Goal: Task Accomplishment & Management: Use online tool/utility

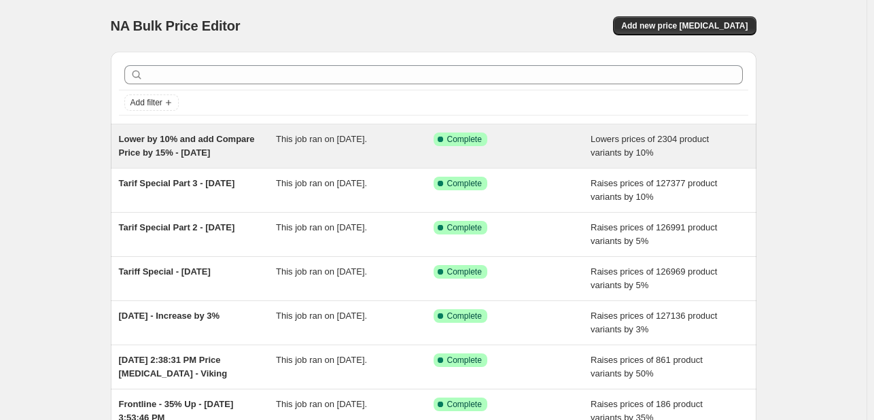
click at [541, 157] on div "Success Complete Complete" at bounding box center [513, 146] width 158 height 27
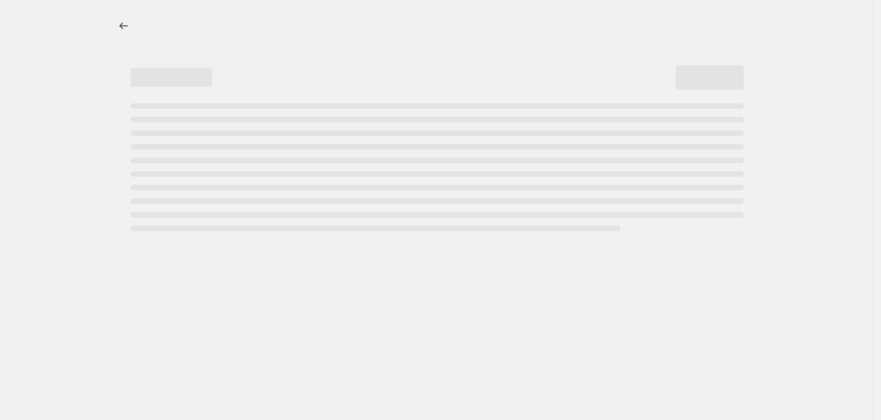
select select "percentage"
select select "collection"
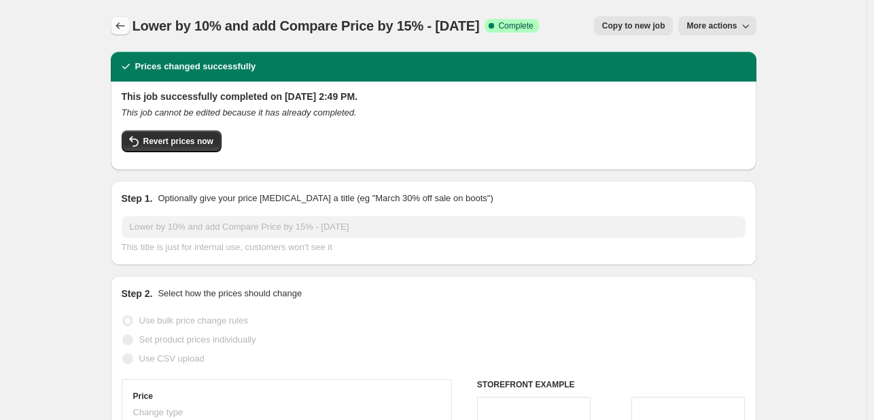
click at [121, 22] on icon "Price change jobs" at bounding box center [121, 26] width 14 height 14
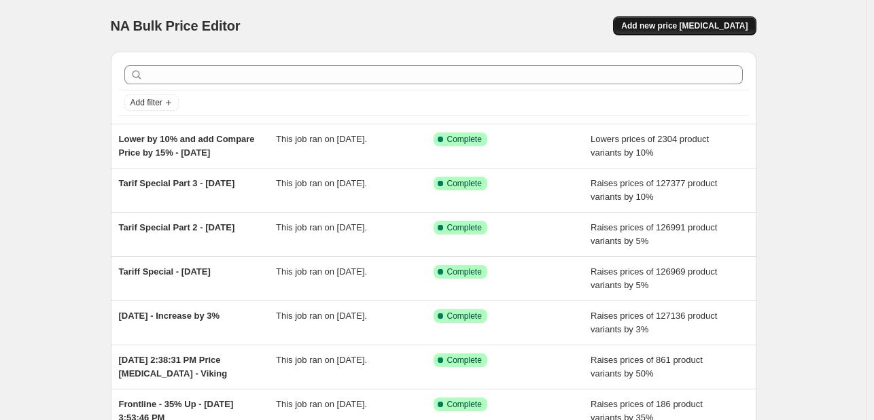
click at [706, 26] on span "Add new price [MEDICAL_DATA]" at bounding box center [684, 25] width 126 height 11
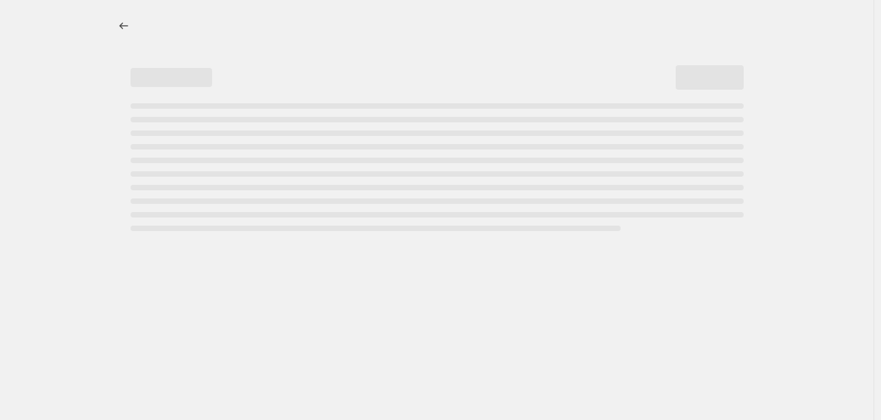
select select "percentage"
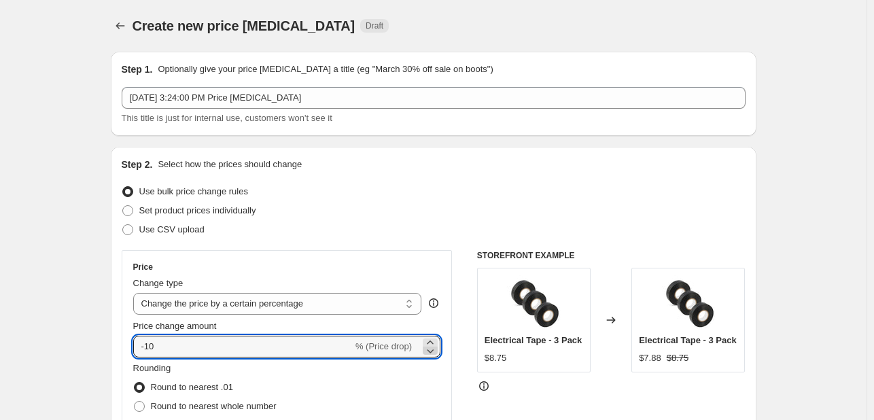
click at [435, 344] on icon at bounding box center [431, 351] width 14 height 14
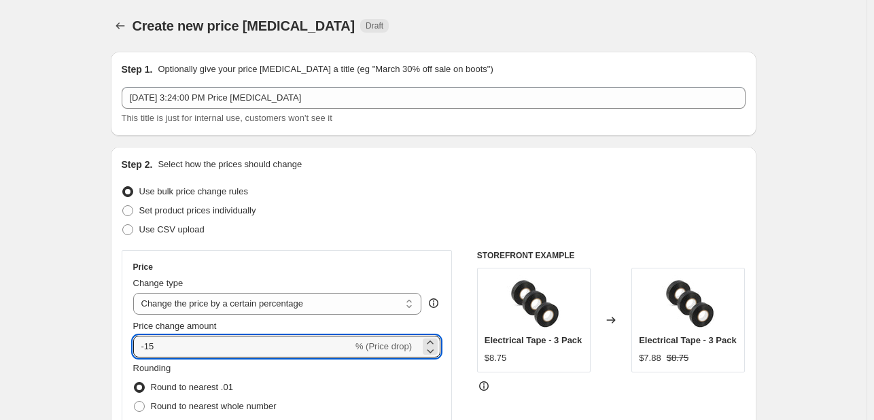
drag, startPoint x: 186, startPoint y: 347, endPoint x: 118, endPoint y: 347, distance: 68.0
click at [120, 347] on div "Step 2. Select how the prices should change Use bulk price change rules Set pro…" at bounding box center [434, 385] width 646 height 477
type input "10"
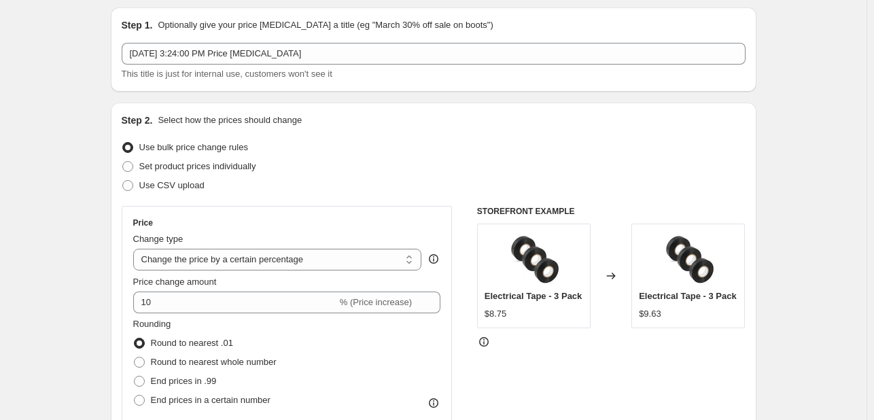
scroll to position [68, 0]
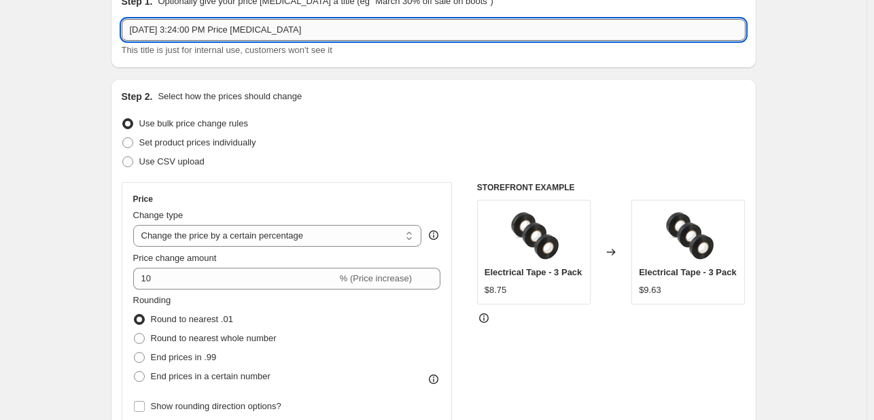
click at [241, 30] on input "[DATE] 3:24:00 PM Price [MEDICAL_DATA]" at bounding box center [434, 30] width 624 height 22
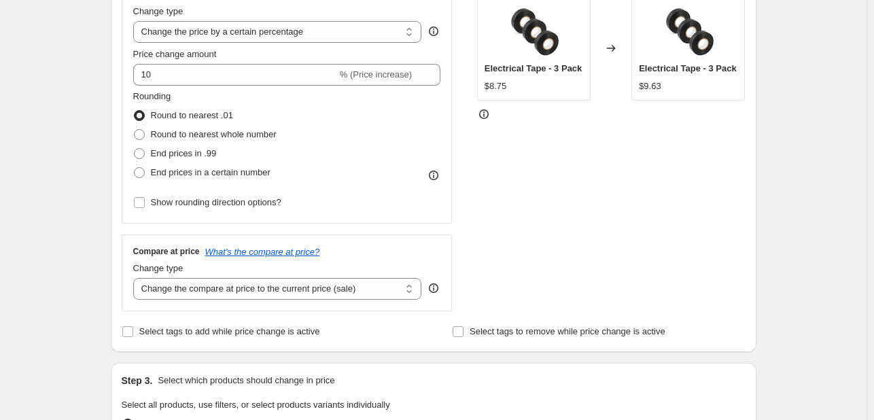
scroll to position [340, 0]
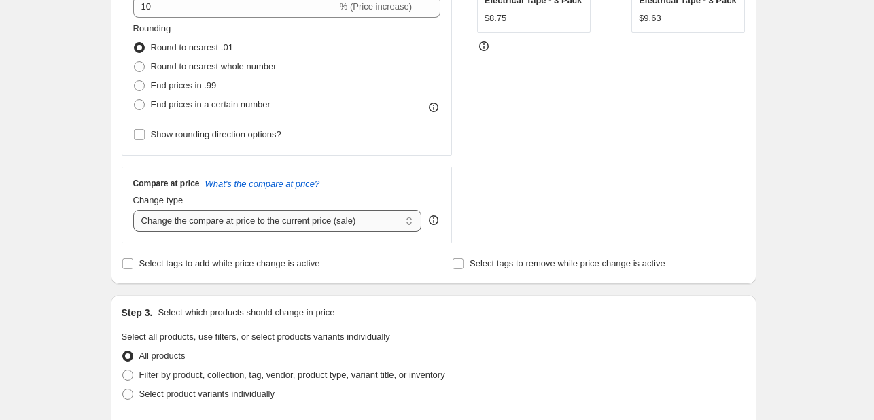
type input "Increase 10% for Raven Gloves"
click at [207, 215] on select "Change the compare at price to the current price (sale) Change the compare at p…" at bounding box center [277, 221] width 289 height 22
select select "percentage"
click at [136, 210] on select "Change the compare at price to the current price (sale) Change the compare at p…" at bounding box center [277, 221] width 289 height 22
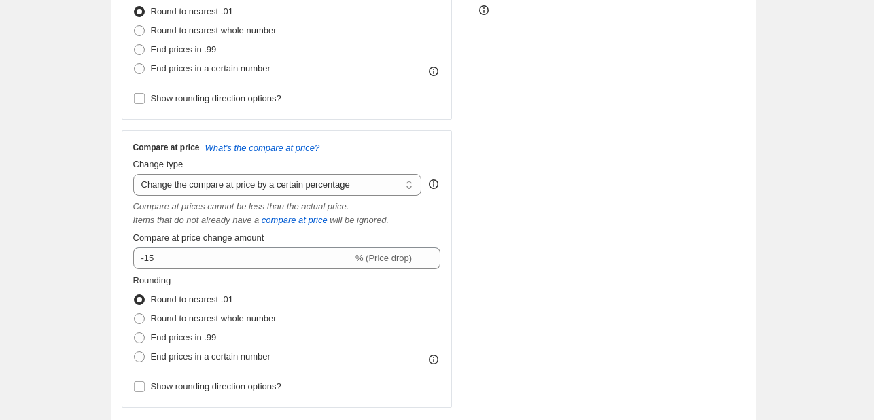
scroll to position [408, 0]
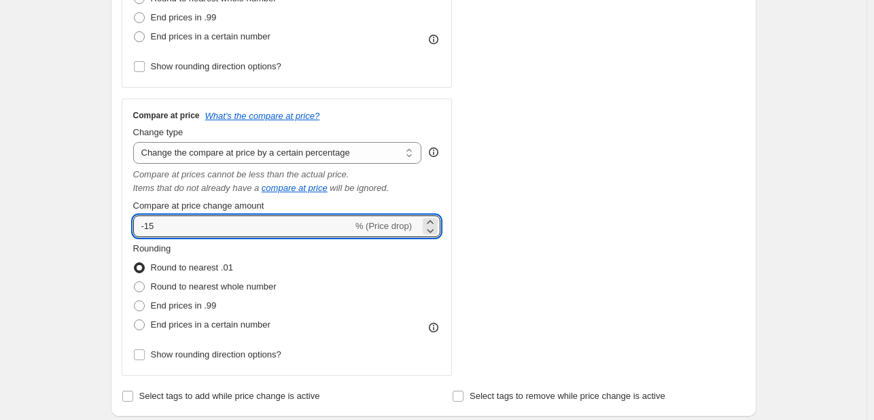
drag, startPoint x: 165, startPoint y: 227, endPoint x: 128, endPoint y: 224, distance: 37.5
click at [128, 224] on div "Compare at price What's the compare at price? Change type Change the compare at…" at bounding box center [287, 237] width 331 height 277
type input "15"
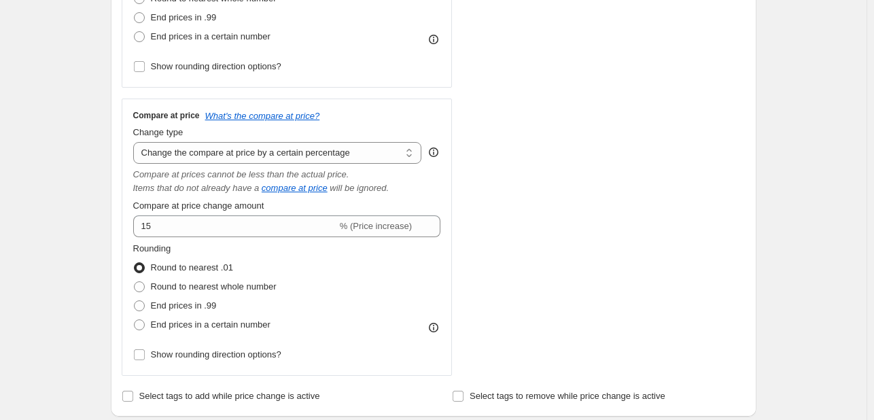
click at [114, 224] on div "Step 2. Select how the prices should change Use bulk price change rules Set pro…" at bounding box center [434, 78] width 646 height 678
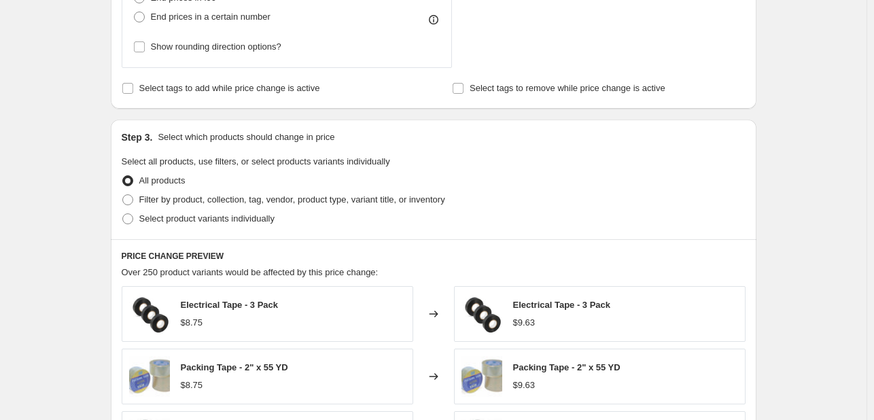
scroll to position [748, 0]
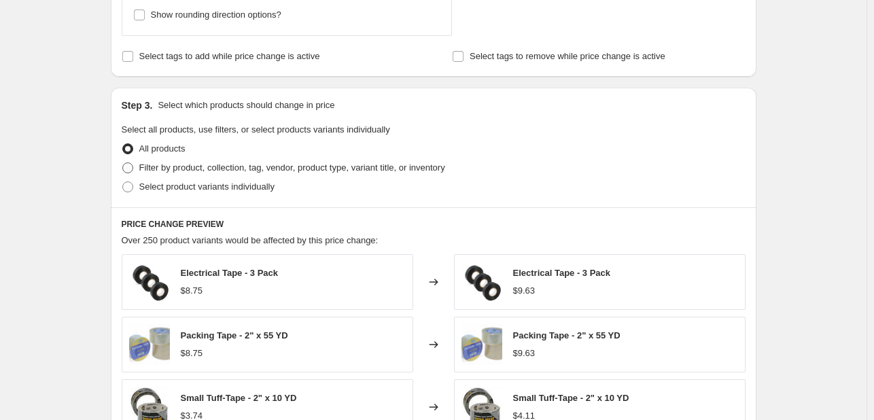
click at [133, 171] on span at bounding box center [127, 167] width 11 height 11
click at [123, 163] on input "Filter by product, collection, tag, vendor, product type, variant title, or inv…" at bounding box center [122, 162] width 1 height 1
radio input "true"
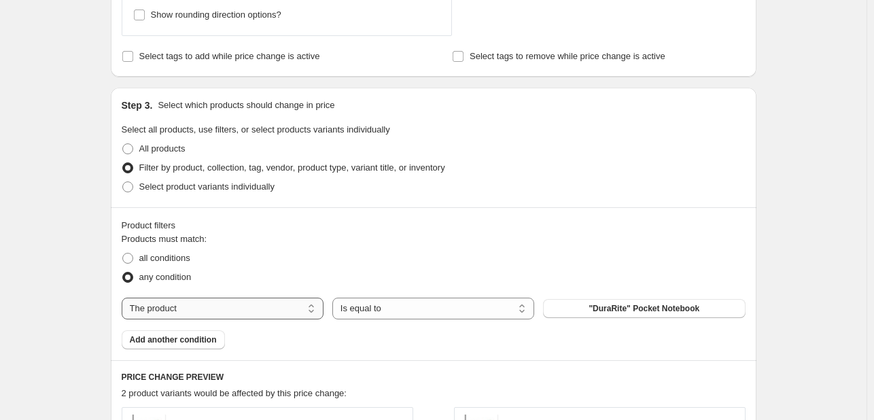
click at [177, 310] on select "The product The product's collection The product's tag The product's vendor The…" at bounding box center [223, 309] width 202 height 22
select select "vendor"
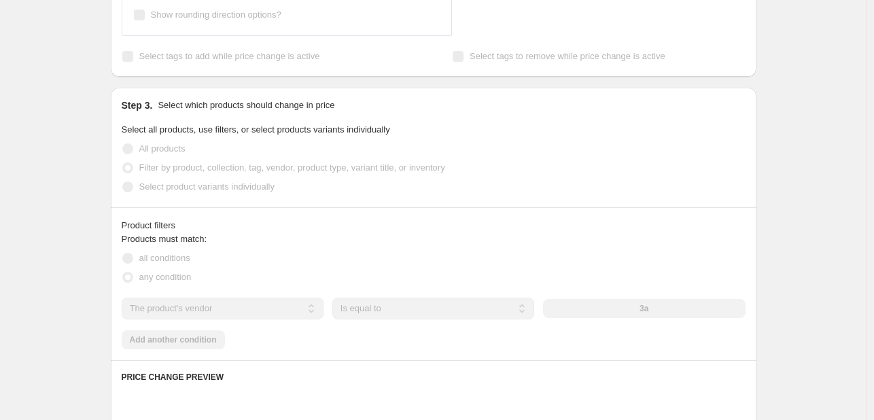
click at [628, 311] on div "3a" at bounding box center [644, 308] width 202 height 19
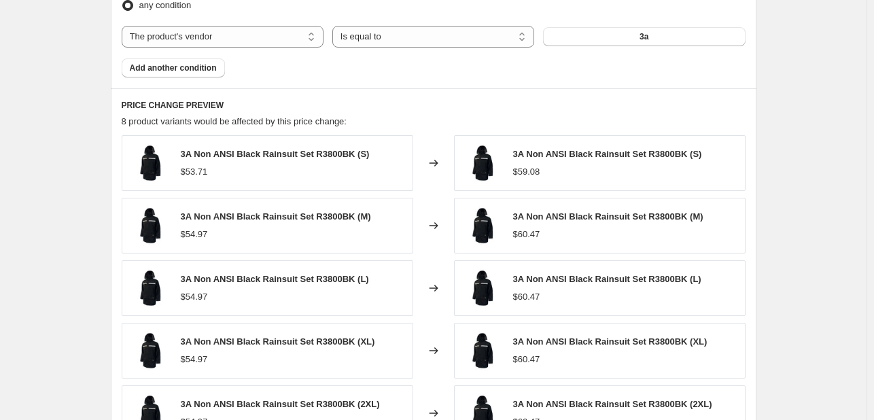
scroll to position [816, 0]
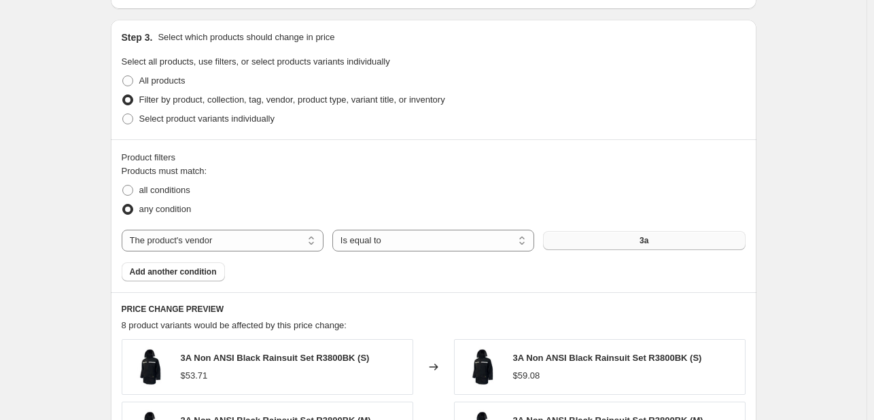
click at [676, 235] on button "3a" at bounding box center [644, 240] width 202 height 19
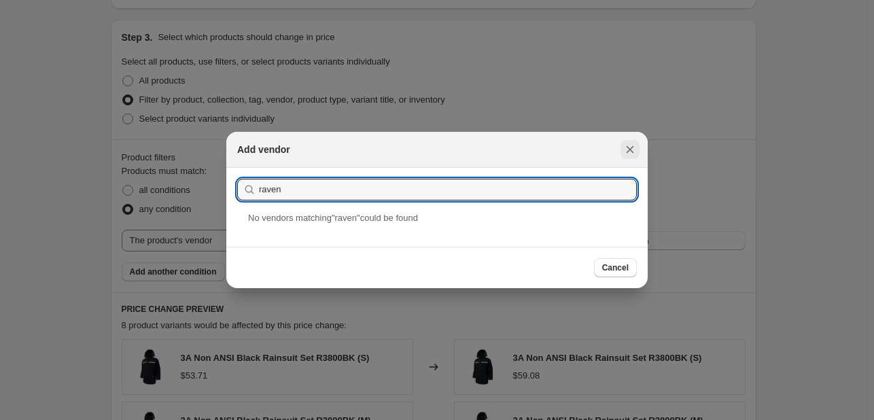
type input "raven"
click at [634, 150] on icon "Close" at bounding box center [630, 150] width 14 height 14
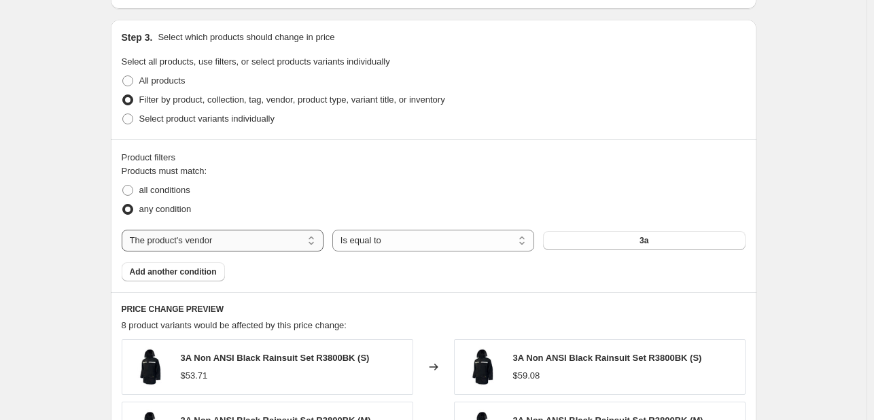
click at [198, 240] on select "The product The product's collection The product's tag The product's vendor The…" at bounding box center [223, 241] width 202 height 22
select select "title"
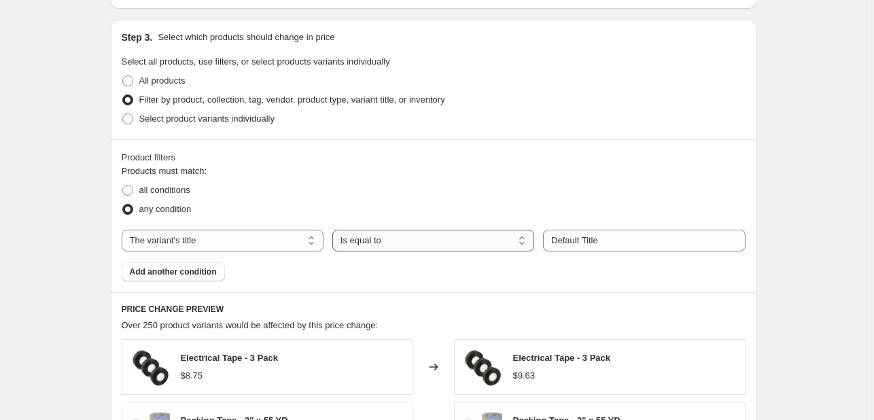
click at [402, 246] on select "Is equal to Is not equal to Contains" at bounding box center [433, 241] width 202 height 22
select select "contains"
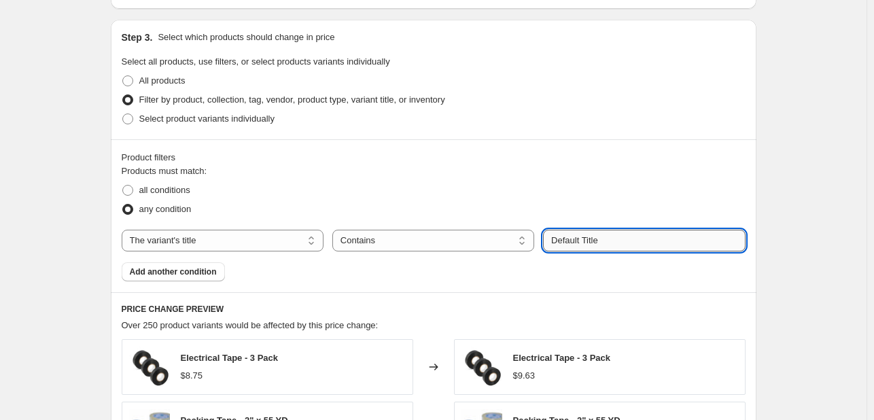
click at [590, 237] on input "Default Title" at bounding box center [644, 241] width 202 height 22
click at [600, 242] on input "Default TRavenitle" at bounding box center [644, 241] width 202 height 22
type input "Raven"
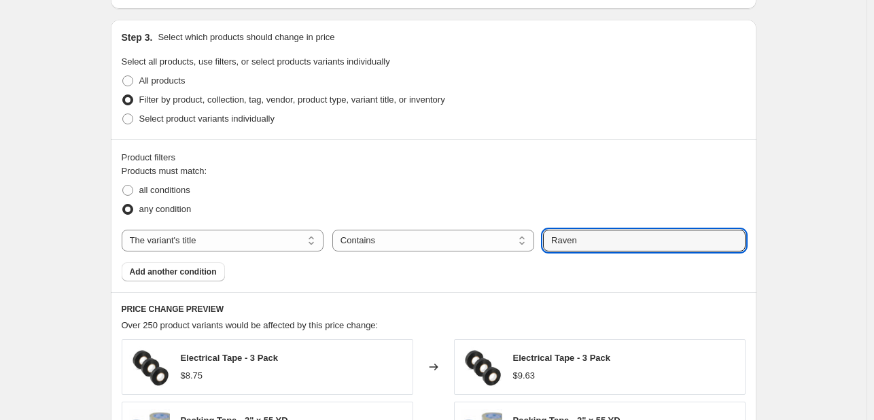
click at [632, 183] on div "all conditions" at bounding box center [434, 190] width 624 height 19
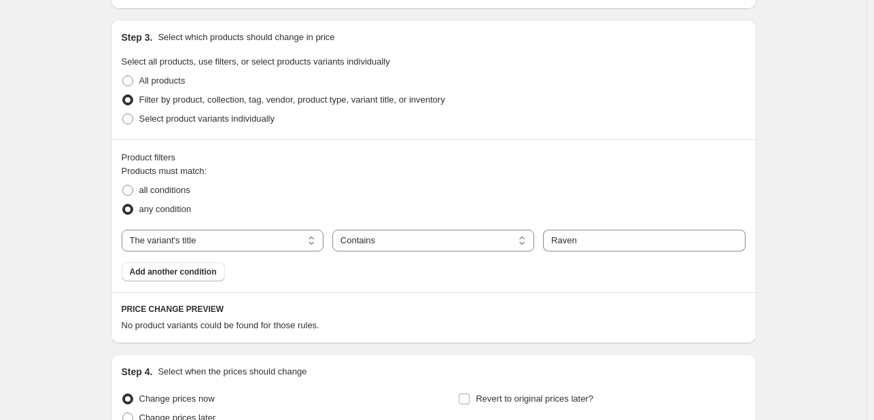
scroll to position [949, 0]
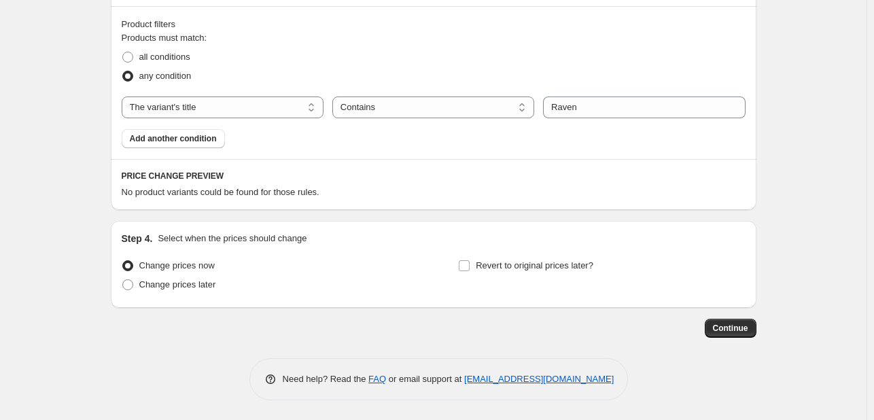
click at [262, 110] on select "The product The product's collection The product's tag The product's vendor The…" at bounding box center [223, 108] width 202 height 22
select select "collection"
select select "equal"
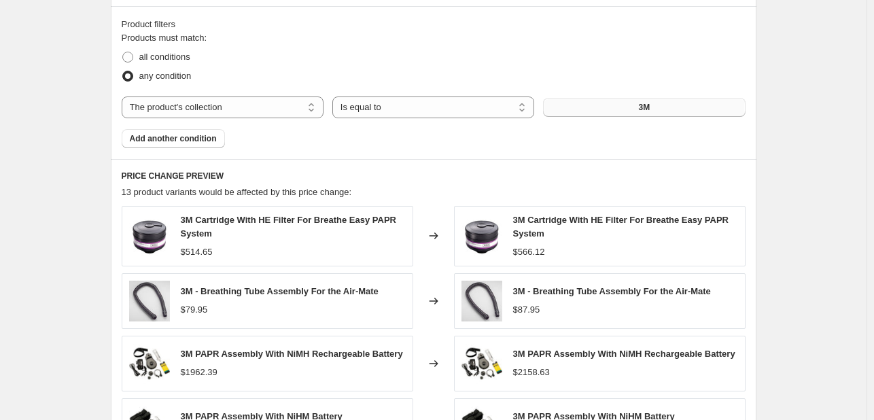
click at [634, 109] on button "3M" at bounding box center [644, 107] width 202 height 19
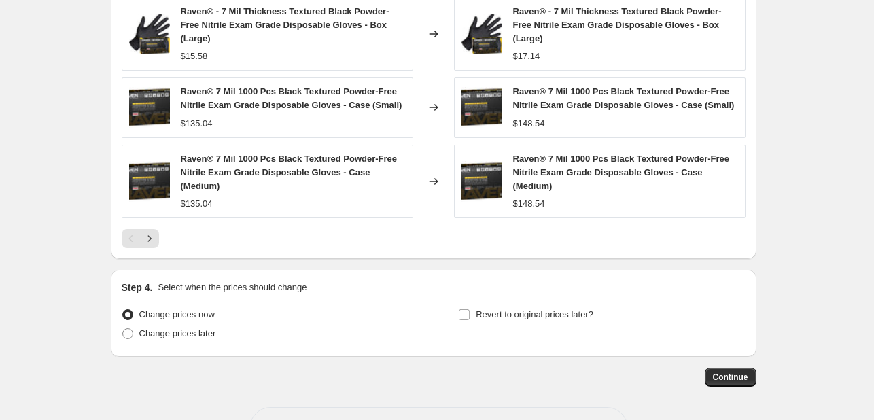
scroll to position [1298, 0]
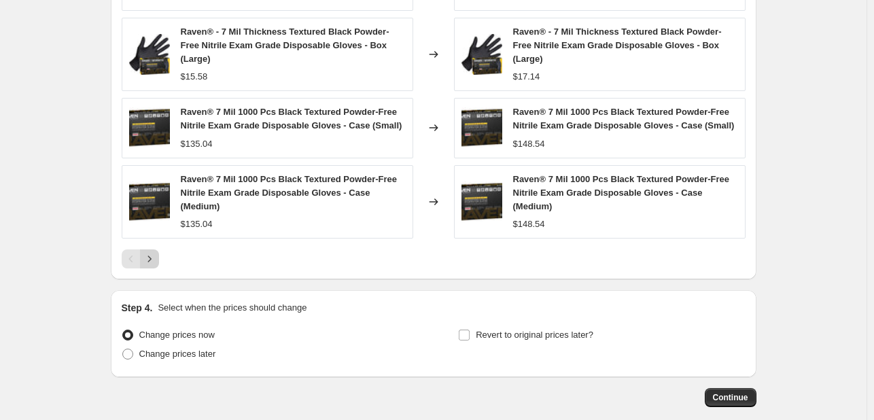
click at [148, 257] on icon "Next" at bounding box center [150, 259] width 14 height 14
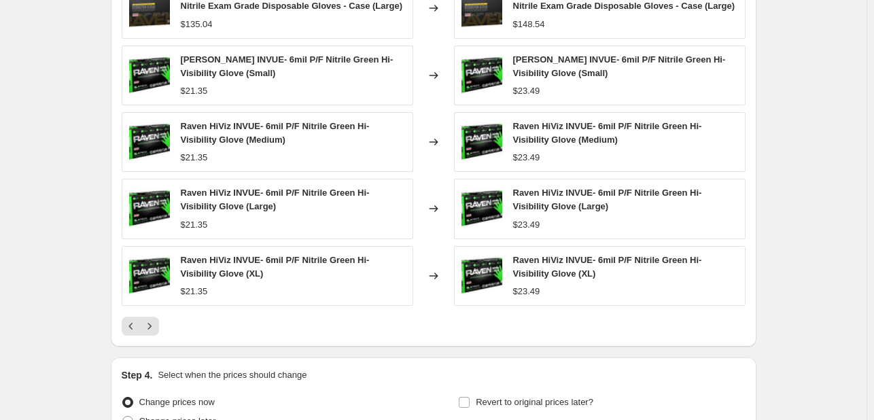
scroll to position [1326, 0]
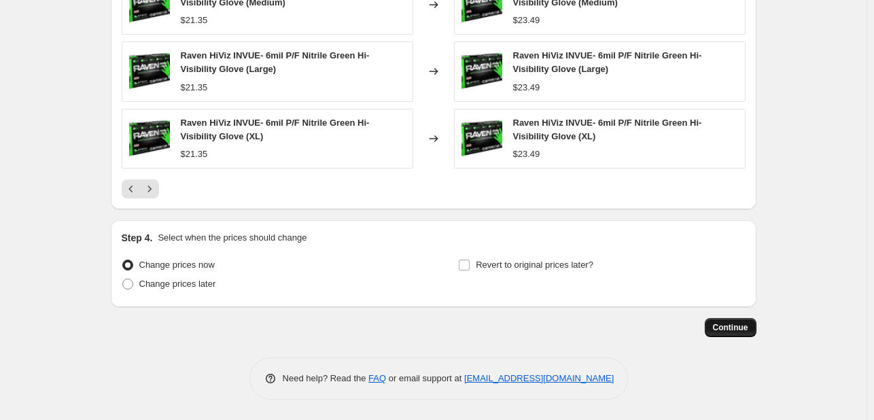
click at [726, 327] on span "Continue" at bounding box center [730, 327] width 35 height 11
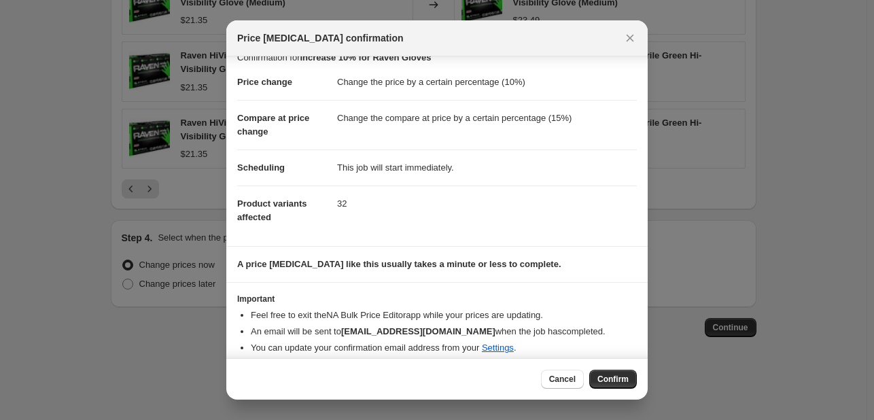
scroll to position [26, 0]
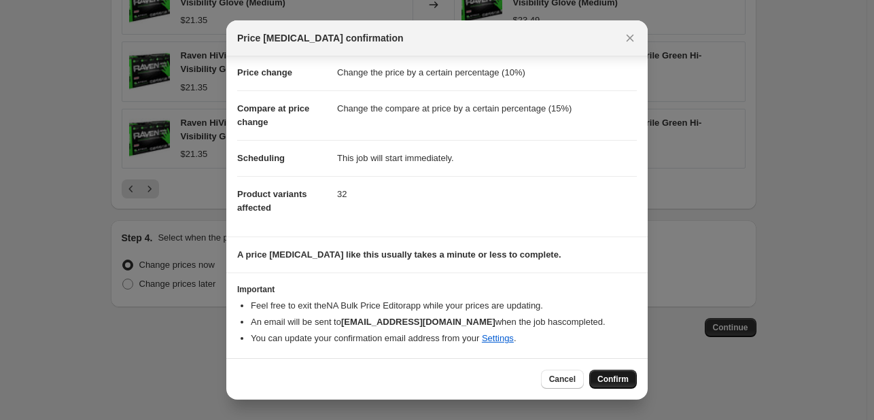
click at [615, 373] on button "Confirm" at bounding box center [613, 379] width 48 height 19
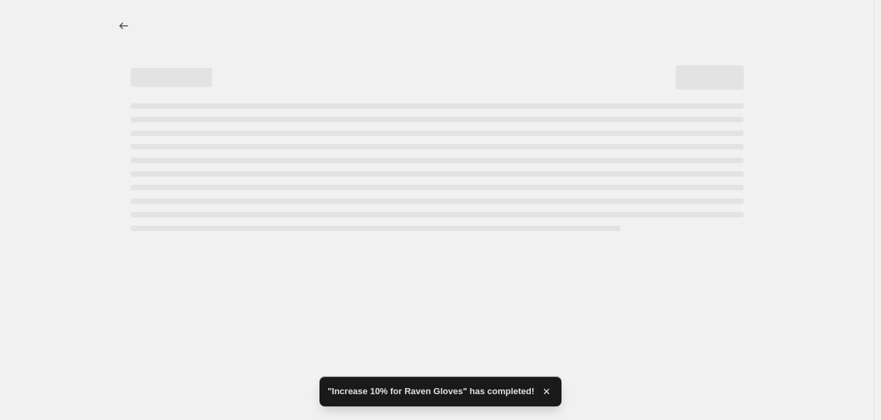
select select "percentage"
select select "collection"
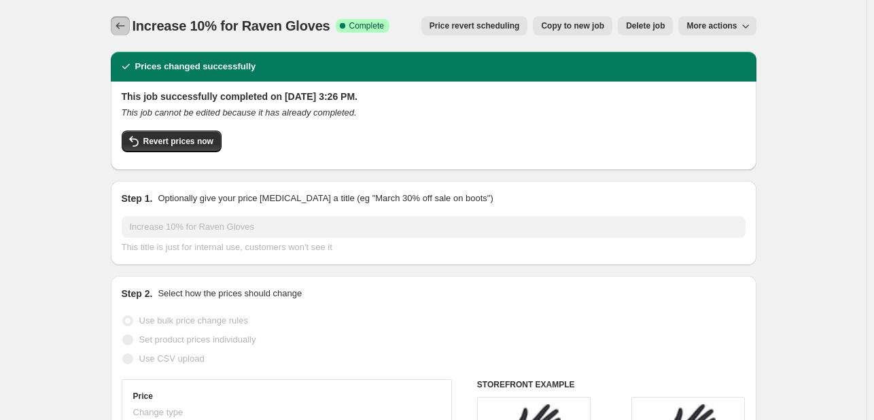
click at [122, 17] on button "Price change jobs" at bounding box center [120, 25] width 19 height 19
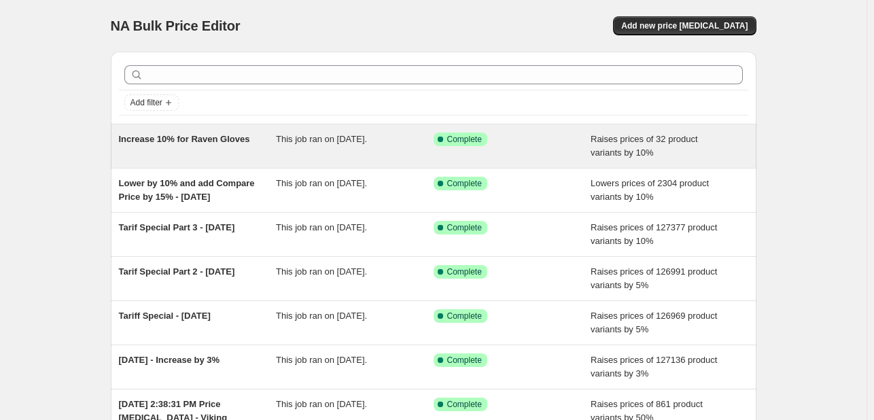
click at [324, 142] on span "This job ran on [DATE]." at bounding box center [321, 139] width 91 height 10
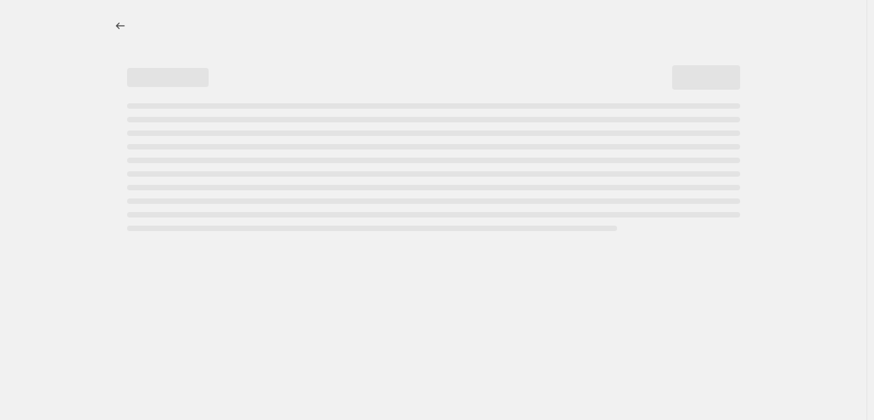
select select "percentage"
select select "collection"
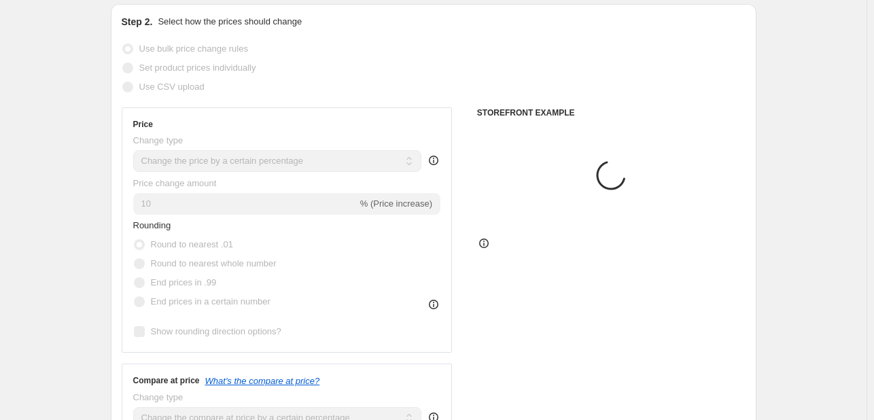
scroll to position [476, 0]
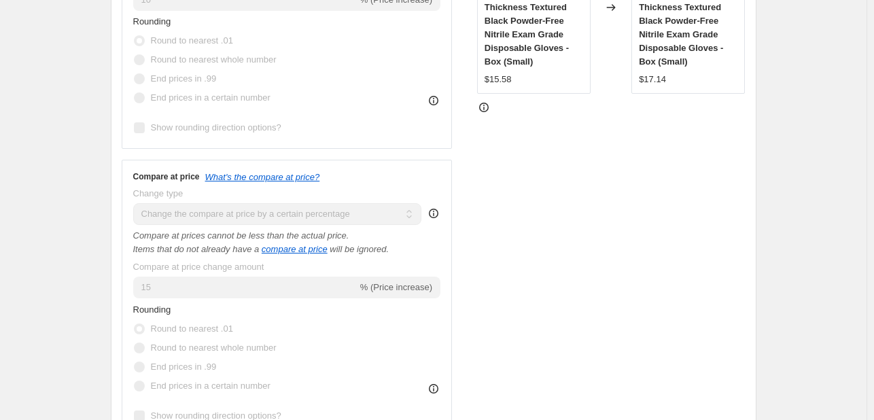
click at [440, 213] on icon at bounding box center [434, 214] width 14 height 14
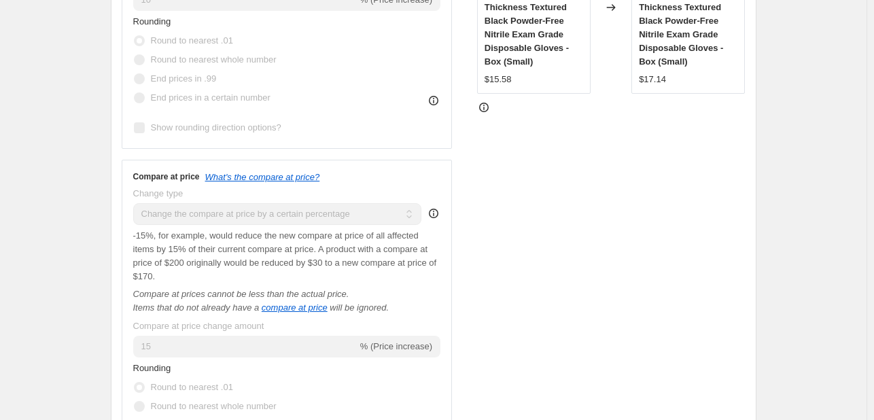
click at [440, 213] on icon at bounding box center [434, 214] width 14 height 14
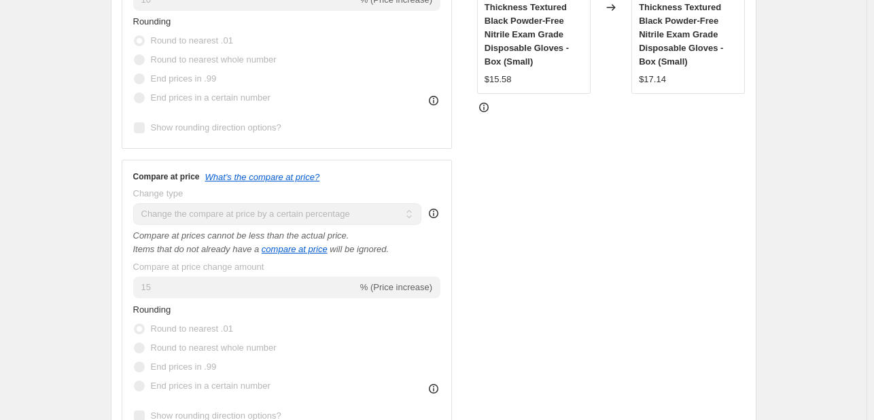
click at [440, 213] on icon at bounding box center [434, 214] width 14 height 14
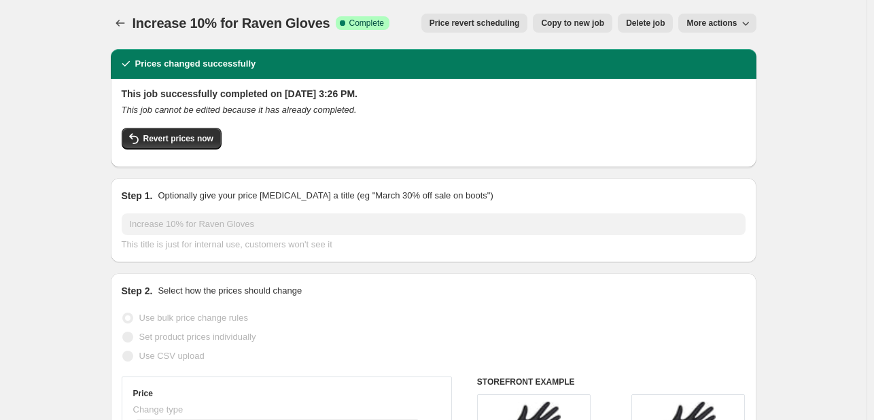
scroll to position [0, 0]
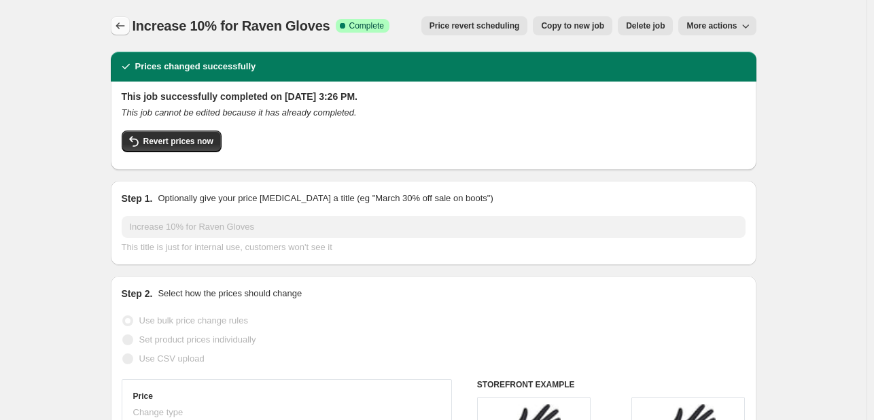
click at [122, 27] on icon "Price change jobs" at bounding box center [121, 26] width 14 height 14
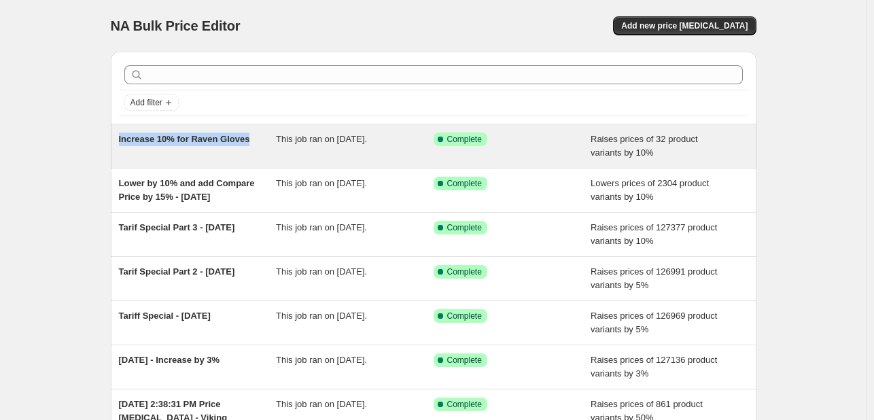
drag, startPoint x: 118, startPoint y: 135, endPoint x: 252, endPoint y: 135, distance: 134.6
click at [252, 135] on div "Increase 10% for Raven Gloves This job ran on October 1, 2025. Success Complete…" at bounding box center [434, 146] width 646 height 44
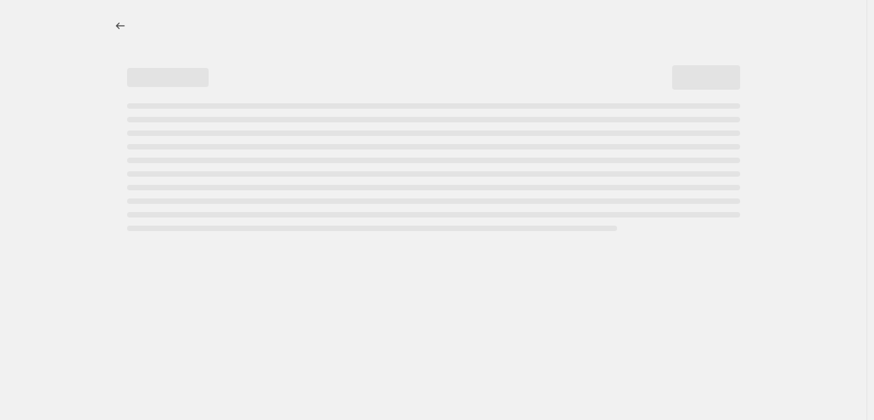
select select "percentage"
select select "collection"
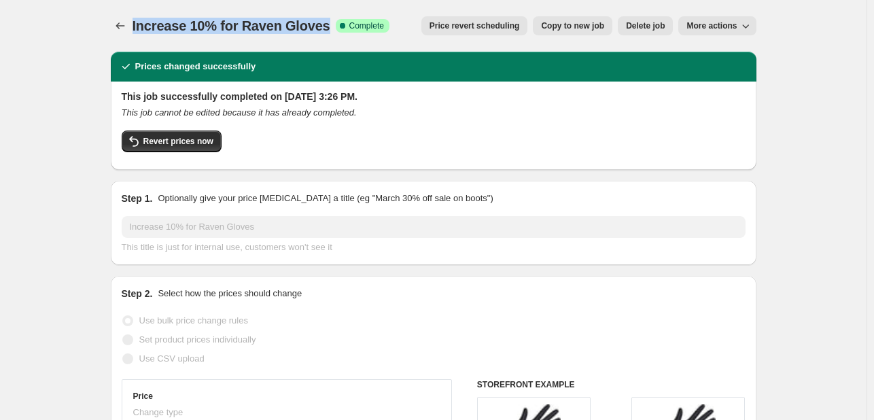
drag, startPoint x: 136, startPoint y: 25, endPoint x: 336, endPoint y: 25, distance: 200.5
click at [336, 25] on div "Increase 10% for Raven Gloves Success Complete Complete" at bounding box center [261, 25] width 257 height 19
copy span "Increase 10% for Raven Gloves"
click at [133, 24] on div at bounding box center [122, 25] width 22 height 19
click at [127, 25] on icon "Price change jobs" at bounding box center [121, 26] width 14 height 14
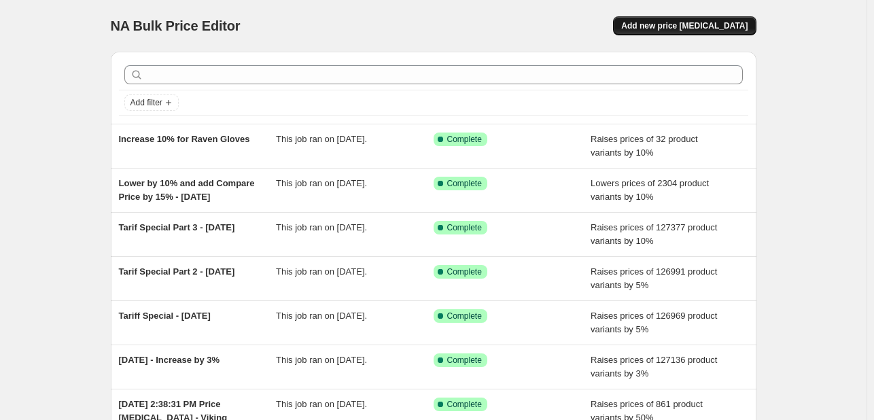
click at [714, 28] on span "Add new price [MEDICAL_DATA]" at bounding box center [684, 25] width 126 height 11
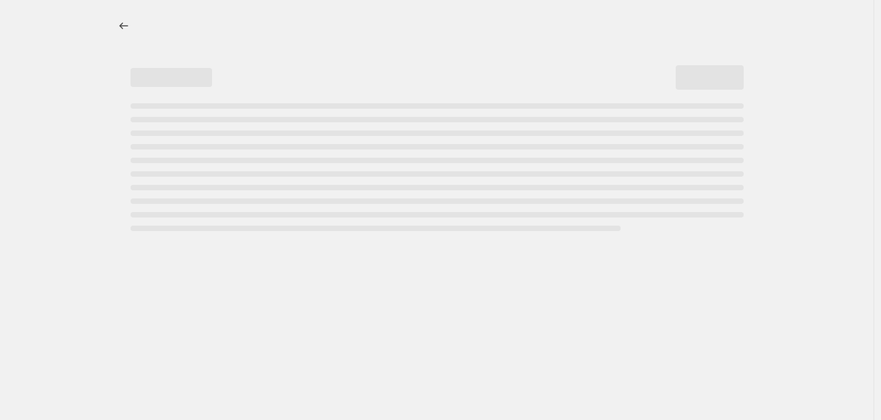
select select "percentage"
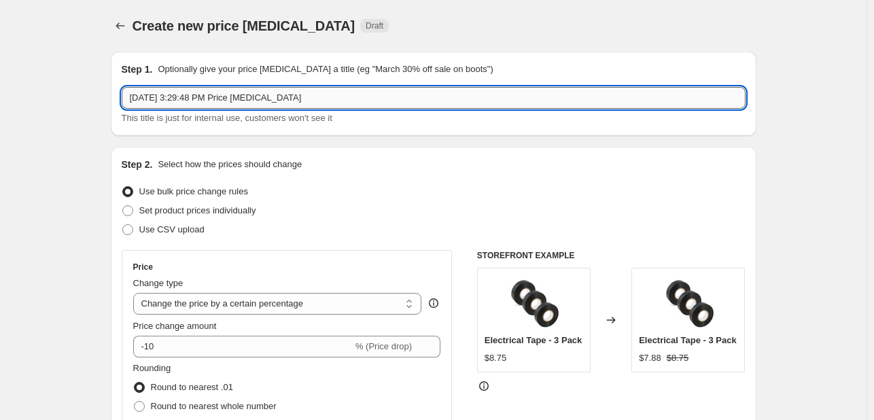
click at [218, 99] on input "Oct 1, 2025, 3:29:48 PM Price change job" at bounding box center [434, 98] width 624 height 22
paste input "Increase 10% for Raven Gloves"
drag, startPoint x: 187, startPoint y: 96, endPoint x: 3, endPoint y: 94, distance: 183.6
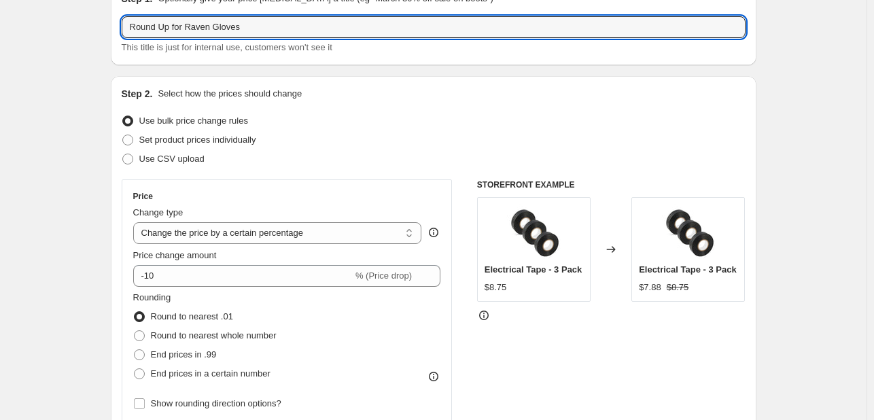
scroll to position [136, 0]
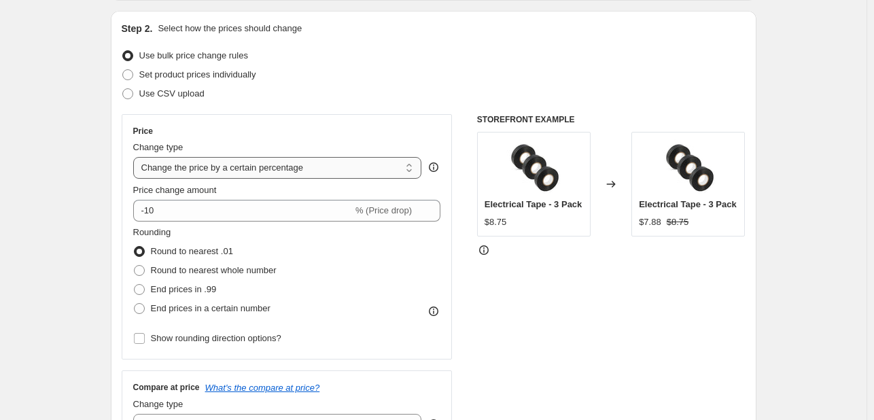
type input "Round Up for Raven Gloves"
click at [244, 167] on select "Change the price to a certain amount Change the price by a certain amount Chang…" at bounding box center [277, 168] width 289 height 22
click at [239, 167] on select "Change the price to a certain amount Change the price by a certain amount Chang…" at bounding box center [277, 168] width 289 height 22
click at [177, 286] on span "End prices in .99" at bounding box center [184, 289] width 66 height 10
click at [135, 285] on input "End prices in .99" at bounding box center [134, 284] width 1 height 1
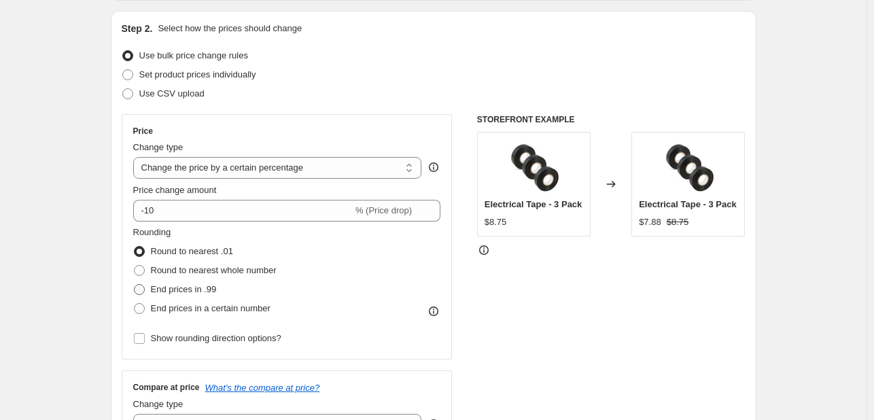
radio input "true"
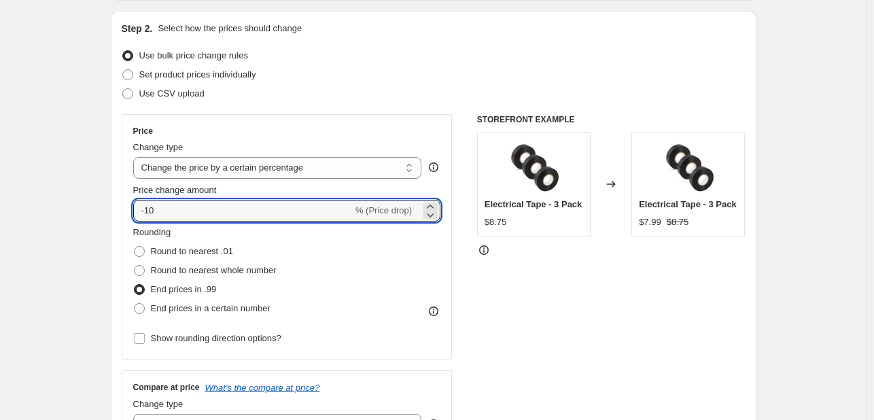
drag, startPoint x: 170, startPoint y: 213, endPoint x: 122, endPoint y: 213, distance: 47.6
click at [122, 213] on div "Step 2. Select how the prices should change Use bulk price change rules Set pro…" at bounding box center [434, 249] width 646 height 477
type input "0"
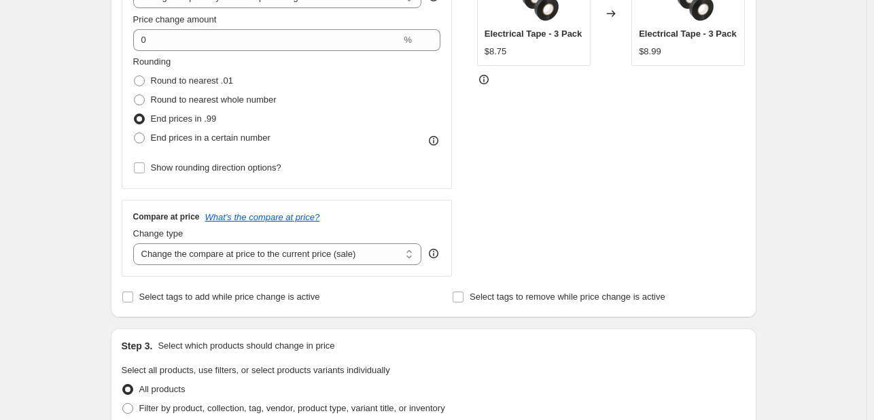
scroll to position [340, 0]
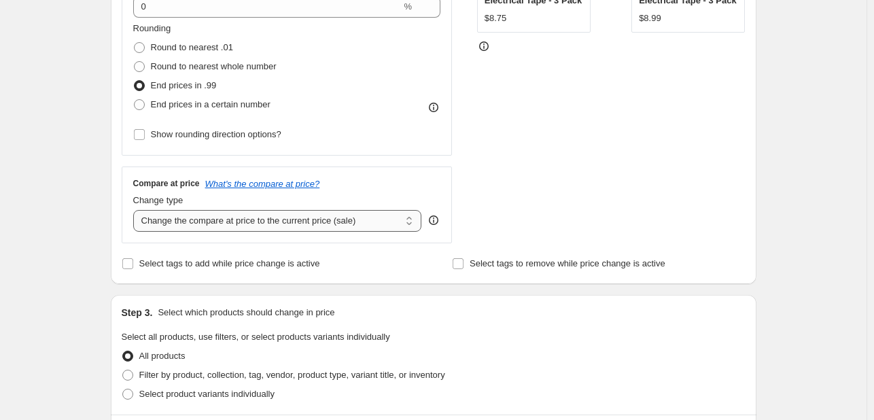
click at [408, 219] on select "Change the compare at price to the current price (sale) Change the compare at p…" at bounding box center [277, 221] width 289 height 22
select select "pp"
click at [136, 210] on select "Change the compare at price to the current price (sale) Change the compare at p…" at bounding box center [277, 221] width 289 height 22
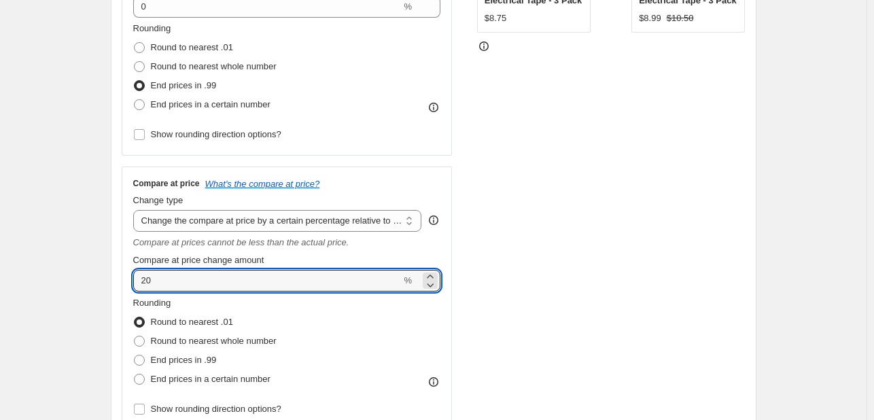
drag, startPoint x: 185, startPoint y: 279, endPoint x: 133, endPoint y: 279, distance: 51.7
click at [133, 279] on div "Compare at price What's the compare at price? Change type Change the compare at…" at bounding box center [287, 299] width 331 height 264
type input "15"
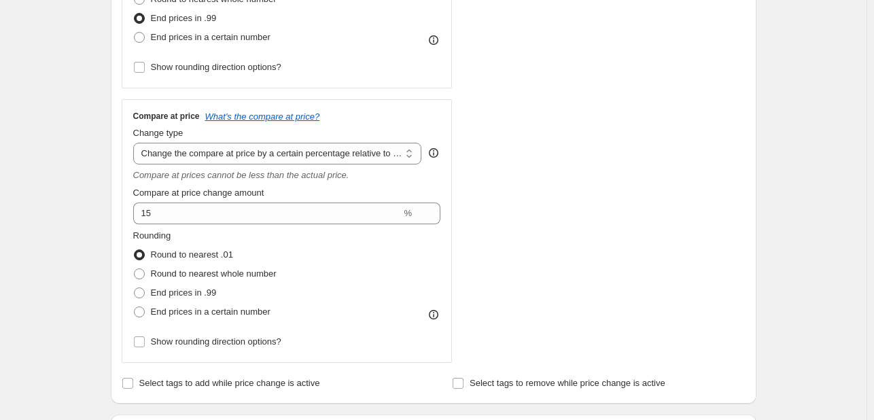
scroll to position [408, 0]
click at [141, 292] on span at bounding box center [139, 292] width 11 height 11
click at [135, 288] on input "End prices in .99" at bounding box center [134, 287] width 1 height 1
radio input "true"
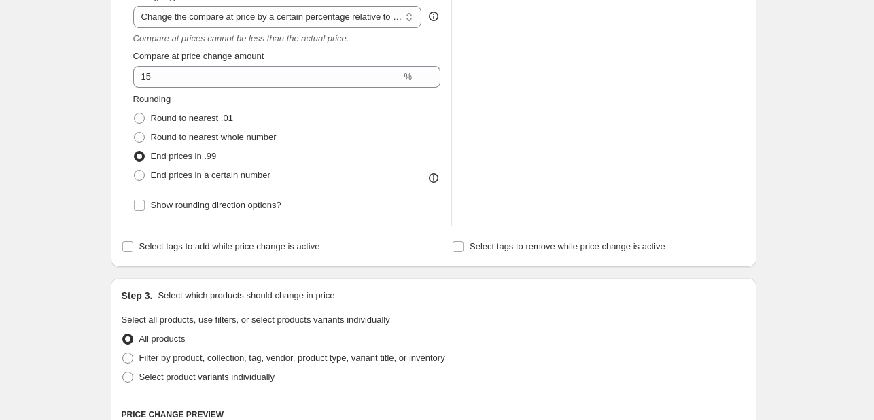
scroll to position [748, 0]
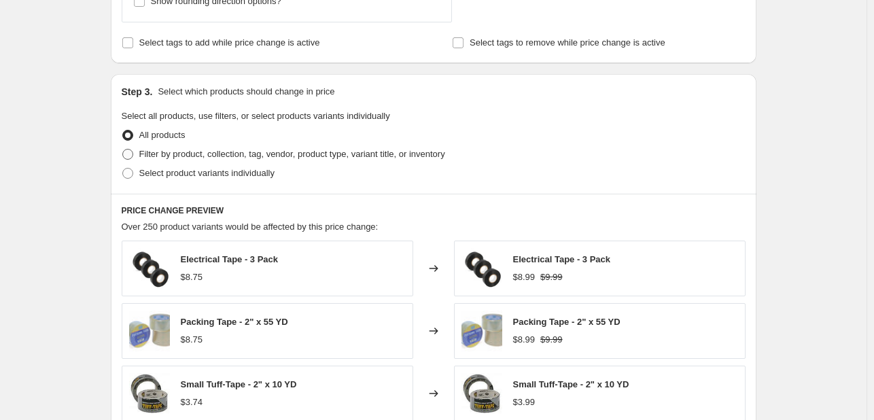
click at [131, 157] on span at bounding box center [127, 154] width 11 height 11
click at [123, 150] on input "Filter by product, collection, tag, vendor, product type, variant title, or inv…" at bounding box center [122, 149] width 1 height 1
radio input "true"
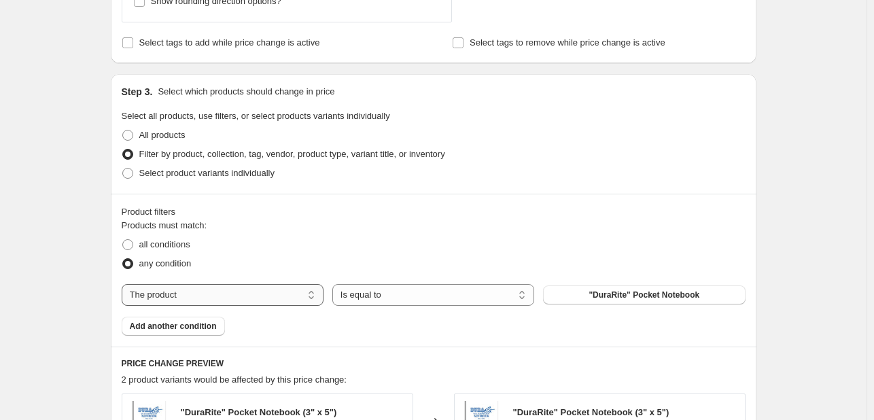
click at [177, 294] on select "The product The product's collection The product's tag The product's vendor The…" at bounding box center [223, 295] width 202 height 22
select select "collection"
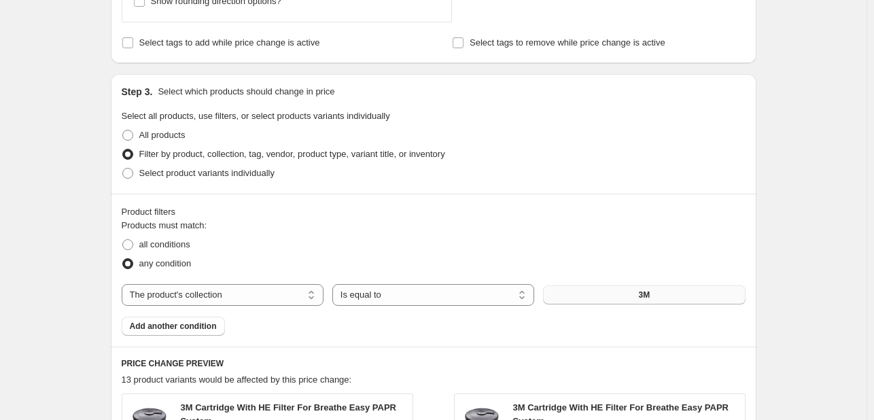
click at [616, 293] on button "3M" at bounding box center [644, 295] width 202 height 19
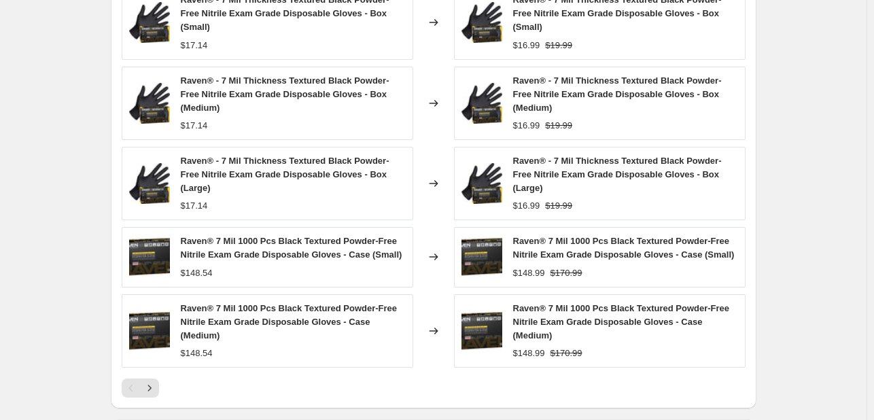
scroll to position [1353, 0]
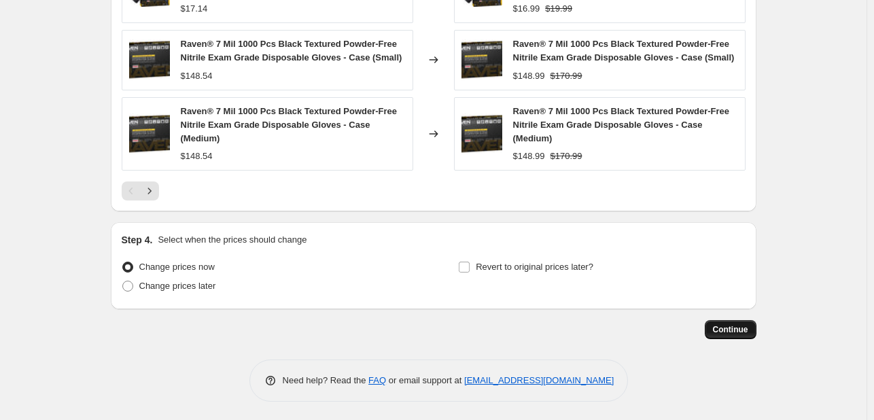
click at [737, 324] on span "Continue" at bounding box center [730, 329] width 35 height 11
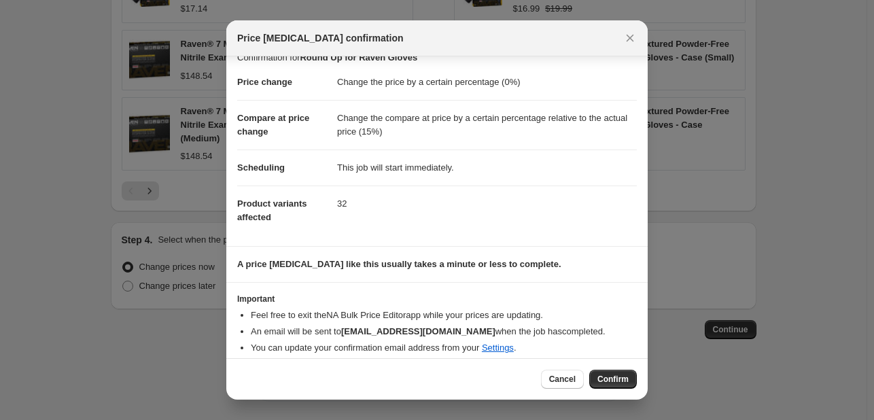
scroll to position [26, 0]
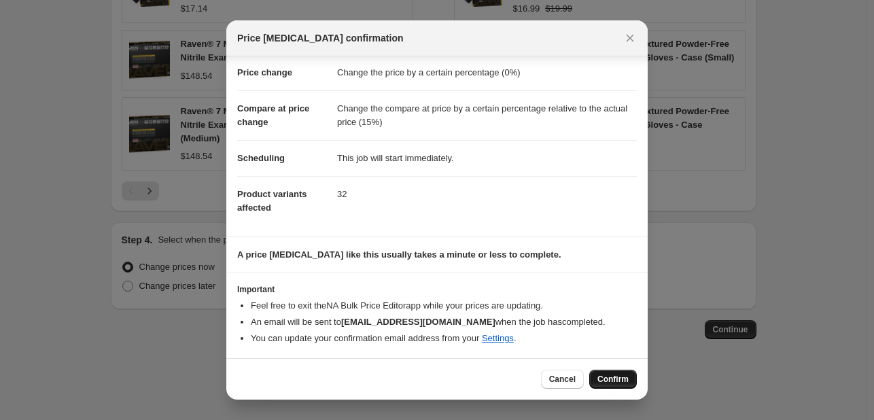
click at [609, 371] on button "Confirm" at bounding box center [613, 379] width 48 height 19
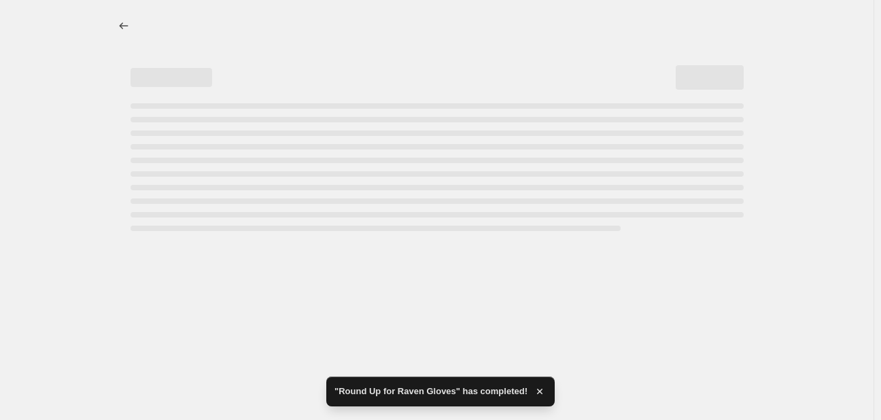
select select "percentage"
select select "pp"
select select "collection"
